Goal: Obtain resource: Download file/media

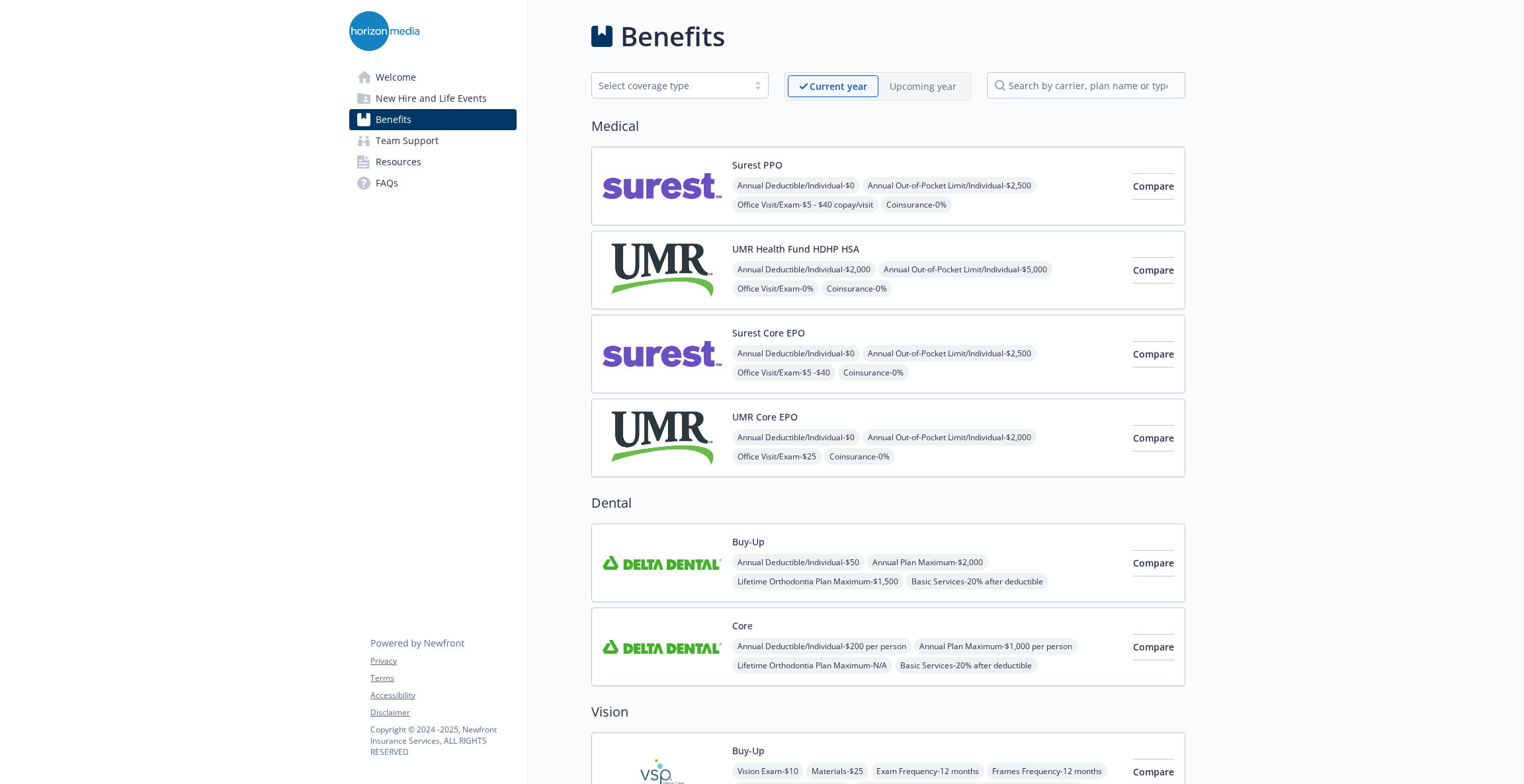
click at [412, 162] on span "Resources" at bounding box center [398, 162] width 46 height 21
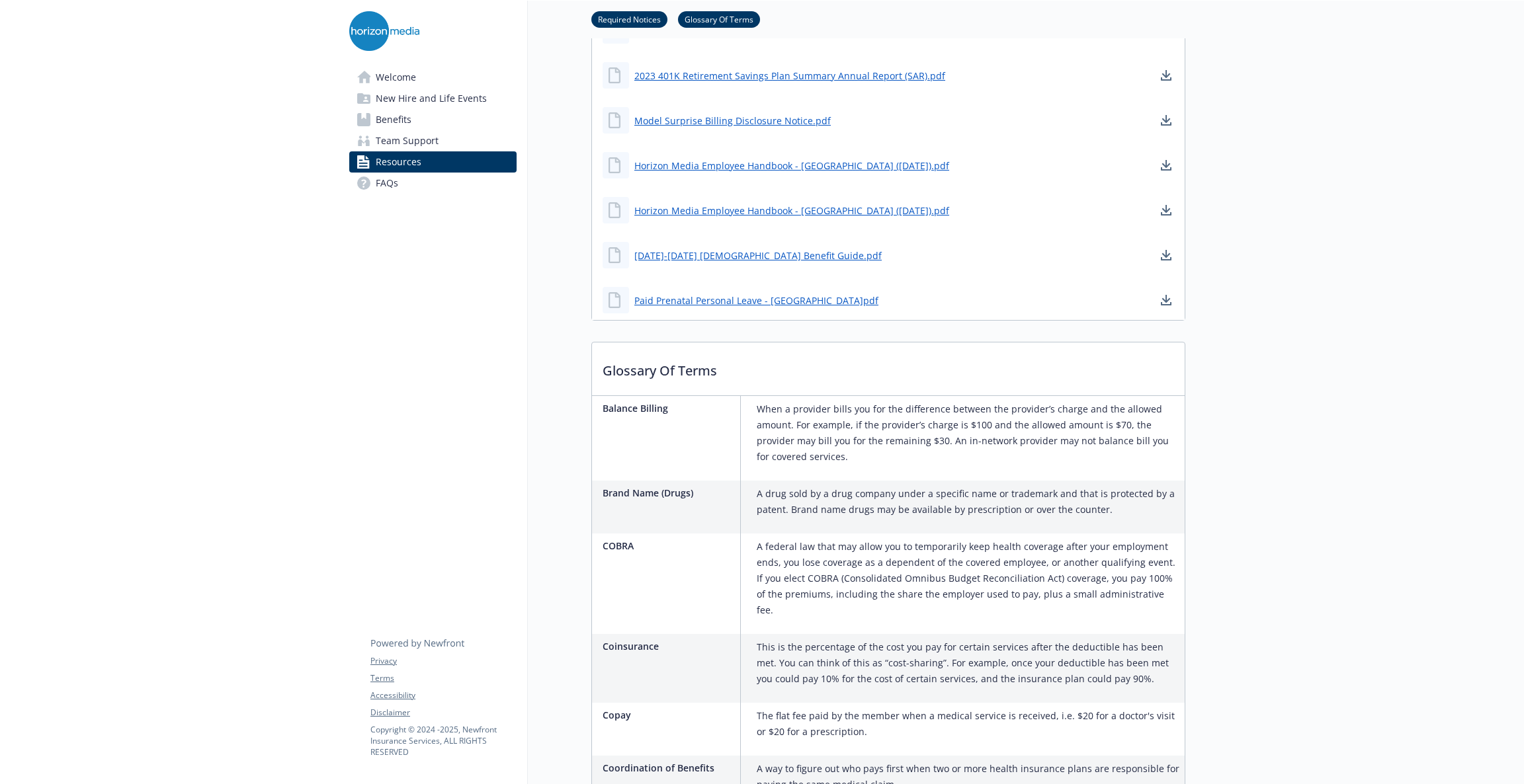
scroll to position [991, 0]
click at [702, 300] on link "Paid Prenatal Personal Leave - [GEOGRAPHIC_DATA]pdf" at bounding box center [757, 302] width 247 height 16
